Goal: Transaction & Acquisition: Subscribe to service/newsletter

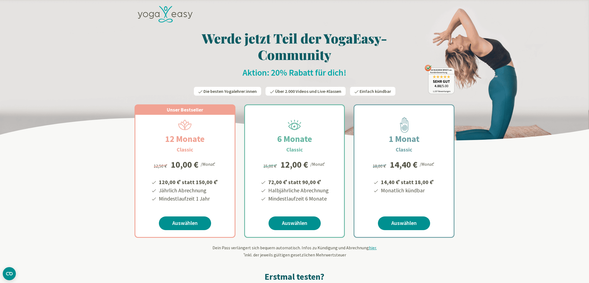
click at [143, 13] on icon at bounding box center [165, 14] width 55 height 17
click at [161, 5] on div at bounding box center [295, 15] width 320 height 25
click at [162, 10] on icon at bounding box center [165, 14] width 55 height 17
